Goal: Find specific page/section: Find specific page/section

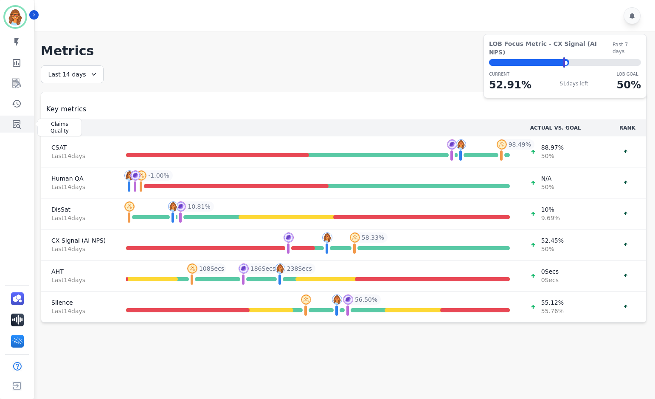
click at [15, 123] on icon "Sidebar" at bounding box center [16, 124] width 10 height 10
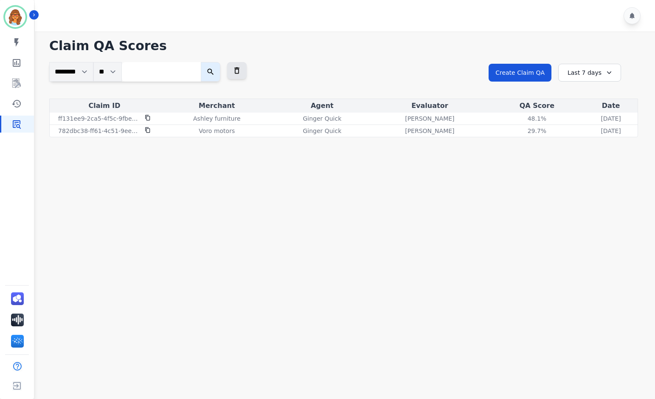
click at [599, 70] on div "Last 7 days" at bounding box center [589, 73] width 63 height 18
click at [590, 135] on li "Last 14 days" at bounding box center [595, 134] width 42 height 8
click at [16, 12] on img "Sidebar" at bounding box center [15, 17] width 20 height 20
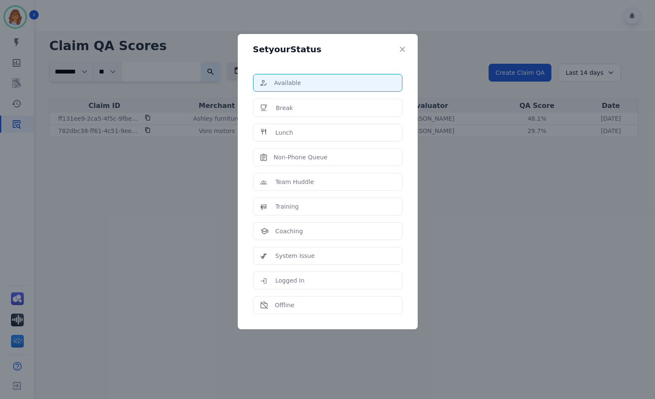
click at [453, 28] on div "Set your Status Available Break Lunch Non-Phone Queue Team Huddle Training Coac…" at bounding box center [327, 199] width 655 height 399
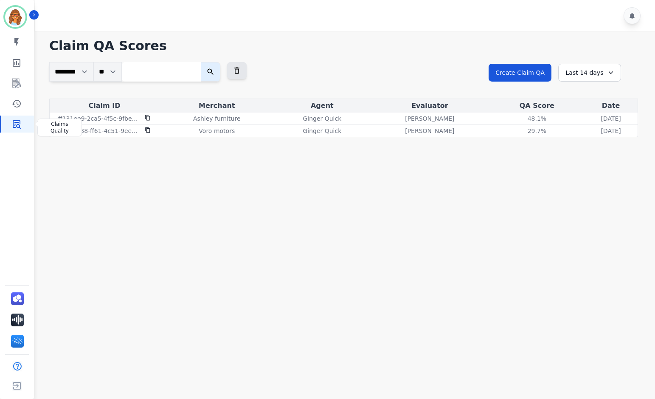
click at [20, 125] on icon "Sidebar" at bounding box center [17, 124] width 8 height 8
click at [16, 82] on icon "Sidebar" at bounding box center [16, 83] width 10 height 10
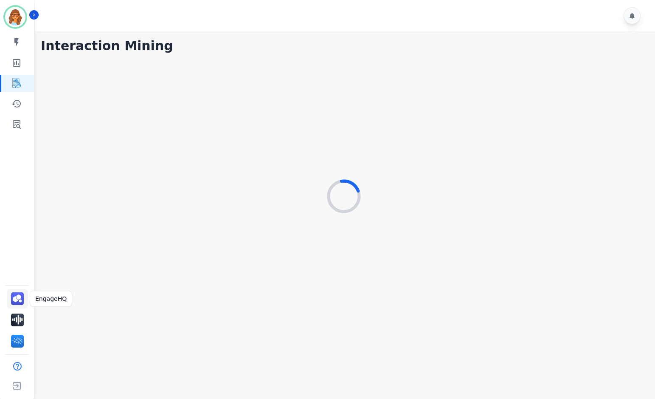
click at [15, 298] on img "Sidebar" at bounding box center [17, 298] width 13 height 13
